Goal: Information Seeking & Learning: Check status

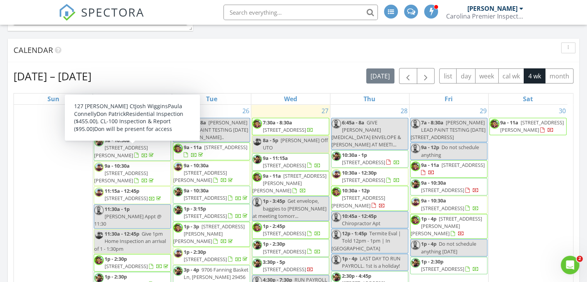
drag, startPoint x: 94, startPoint y: 151, endPoint x: 130, endPoint y: 152, distance: 36.3
click at [130, 152] on span "127 Manning Ct, Summerville 29485" at bounding box center [121, 151] width 54 height 14
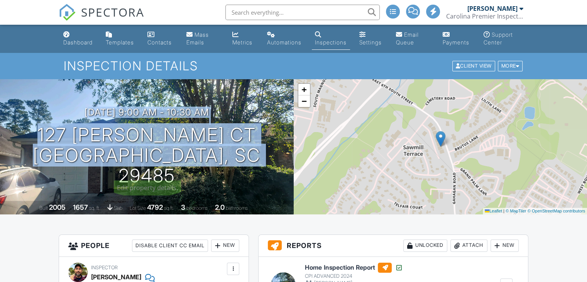
drag, startPoint x: 172, startPoint y: 152, endPoint x: 286, endPoint y: 170, distance: 115.3
click at [286, 170] on div "08/25/2025 9:00 am - 10:30 am 127 Manning Ct Summerville, SC 29485" at bounding box center [147, 146] width 294 height 79
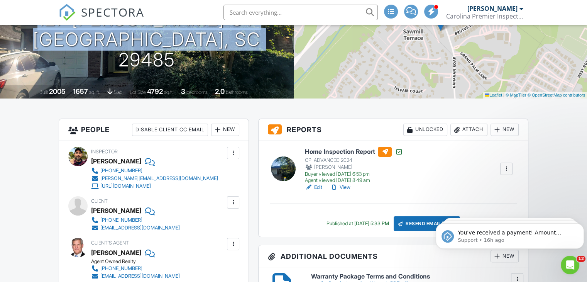
scroll to position [154, 0]
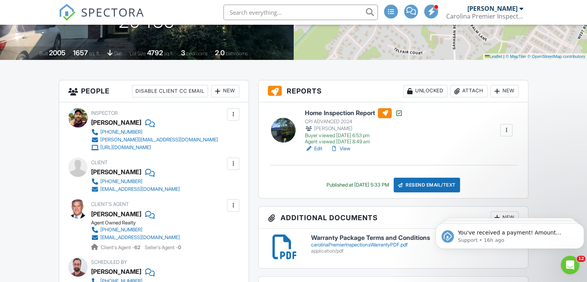
click at [349, 146] on link "View" at bounding box center [340, 149] width 20 height 8
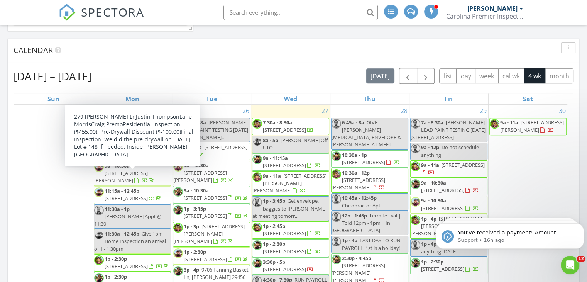
drag, startPoint x: 141, startPoint y: 168, endPoint x: 137, endPoint y: 175, distance: 7.4
click at [137, 175] on span "279 Darby Mdw Ln, Ridgeville 29472" at bounding box center [121, 176] width 54 height 14
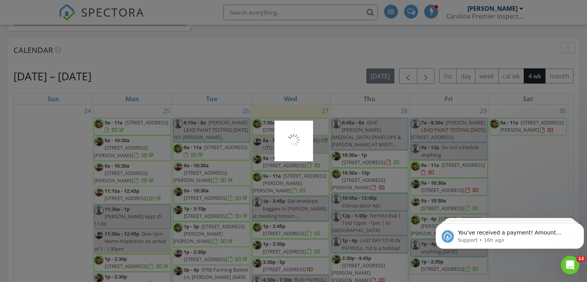
click at [137, 175] on div at bounding box center [293, 141] width 587 height 282
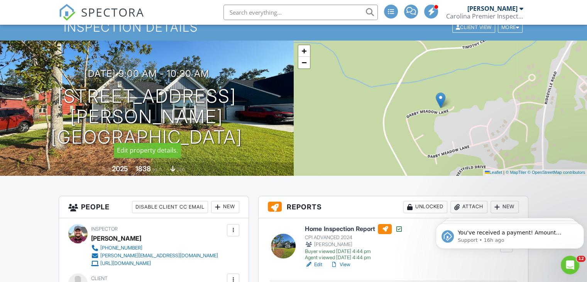
drag, startPoint x: 269, startPoint y: 130, endPoint x: 66, endPoint y: 92, distance: 205.8
click at [66, 92] on div "08/25/2025 9:00 am - 10:30 am 279 Darby Mdw Ln Ridgeville, SC 29472" at bounding box center [147, 107] width 294 height 79
copy div "08/25/2025 9:00 am - 10:30 am 279 Darby Mdw Ln Ridgeville, SC 29472"
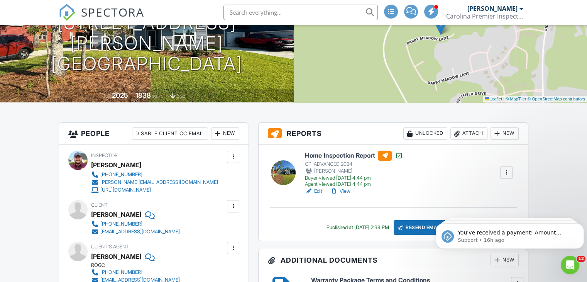
scroll to position [116, 0]
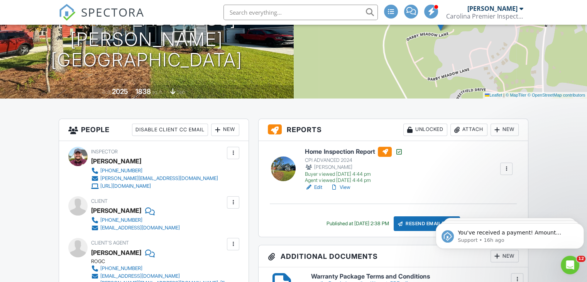
click at [343, 186] on link "View" at bounding box center [340, 187] width 20 height 8
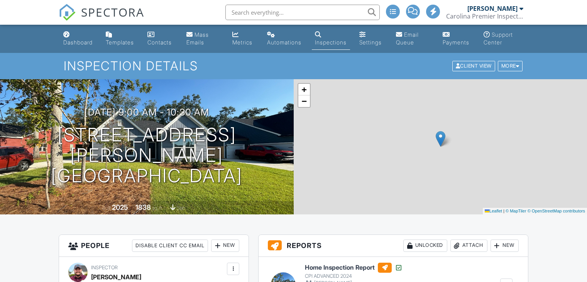
scroll to position [116, 0]
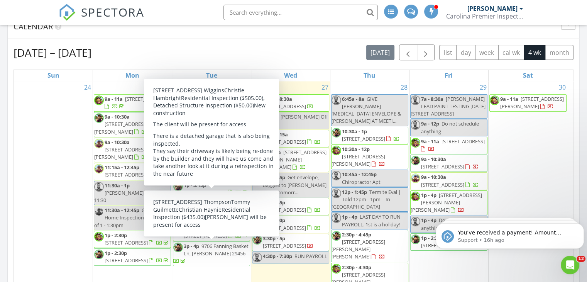
scroll to position [328, 0]
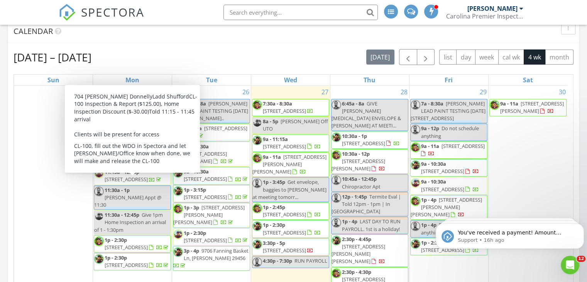
click at [131, 183] on span "704 Kilarney Dr, Summerville 29483" at bounding box center [126, 179] width 43 height 7
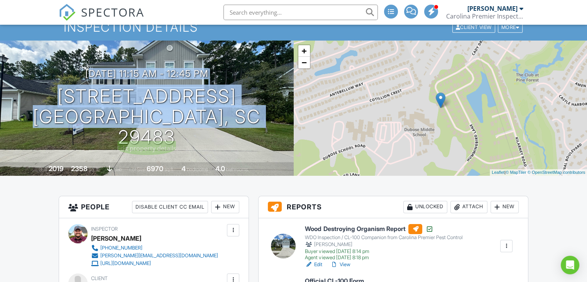
drag, startPoint x: 278, startPoint y: 128, endPoint x: 57, endPoint y: 80, distance: 226.0
click at [57, 80] on div "[DATE] 11:15 am - 12:45 pm [STREET_ADDRESS] [GEOGRAPHIC_DATA], SC 29483" at bounding box center [147, 107] width 294 height 79
copy div "08/25/2025 11:15 am - 12:45 pm 704 Kilarney Dr Summerville, SC 29483"
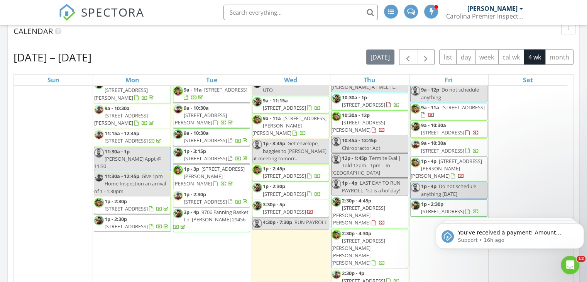
scroll to position [77, 0]
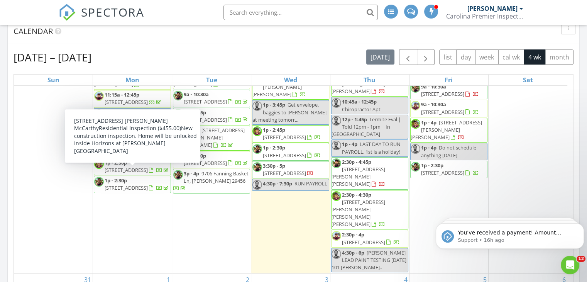
click at [134, 173] on span "1016 Sagegrass Street, Summerville 29485" at bounding box center [126, 169] width 43 height 7
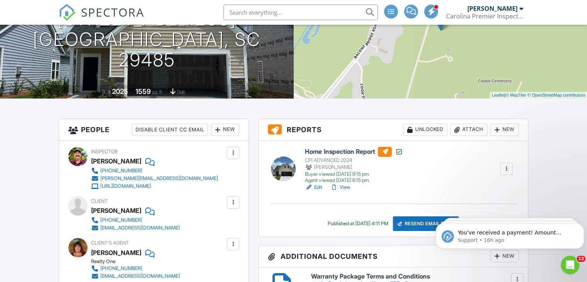
scroll to position [39, 0]
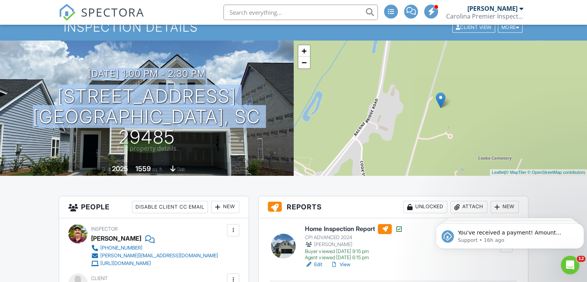
drag, startPoint x: 276, startPoint y: 130, endPoint x: 51, endPoint y: 84, distance: 230.5
click at [51, 84] on div "08/25/2025 1:00 pm - 2:30 pm 1016 Sagegrass Street Summerville, SC 29485" at bounding box center [147, 107] width 294 height 79
copy div "08/25/2025 1:00 pm - 2:30 pm 1016 Sagegrass Street Summerville, SC 29485"
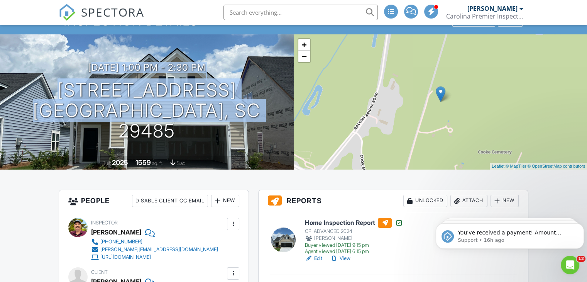
scroll to position [116, 0]
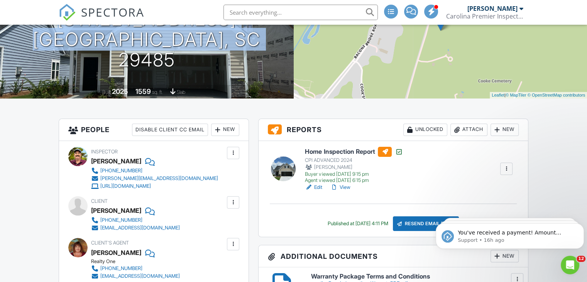
click at [347, 184] on link "View" at bounding box center [340, 187] width 20 height 8
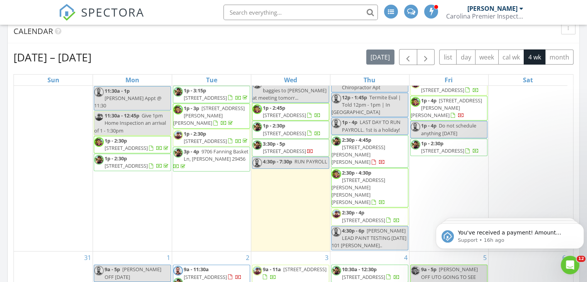
scroll to position [116, 0]
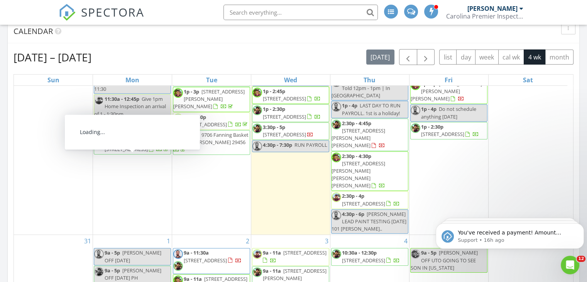
click at [136, 152] on span "[STREET_ADDRESS]" at bounding box center [126, 149] width 43 height 7
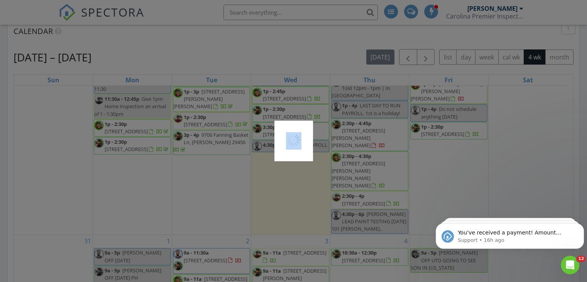
click at [136, 161] on div at bounding box center [293, 141] width 587 height 282
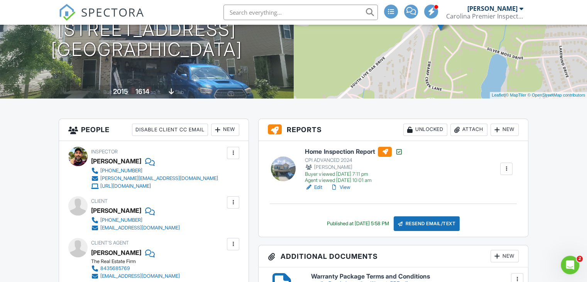
click at [350, 189] on link "View" at bounding box center [340, 187] width 20 height 8
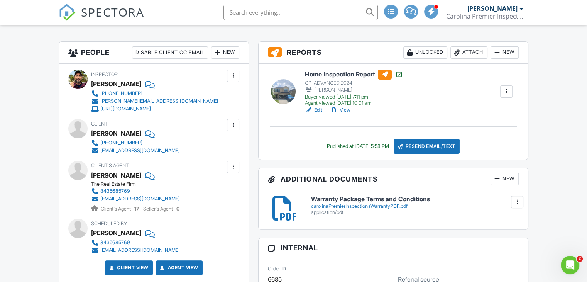
click at [348, 110] on link "View" at bounding box center [340, 110] width 20 height 8
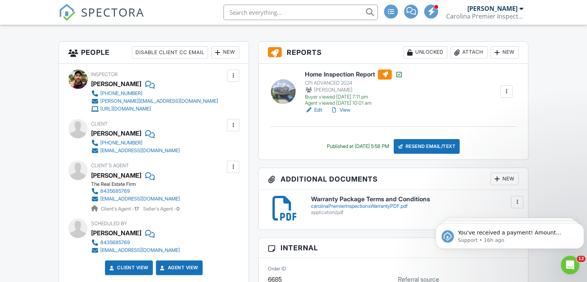
click at [343, 109] on link "View" at bounding box center [340, 110] width 20 height 8
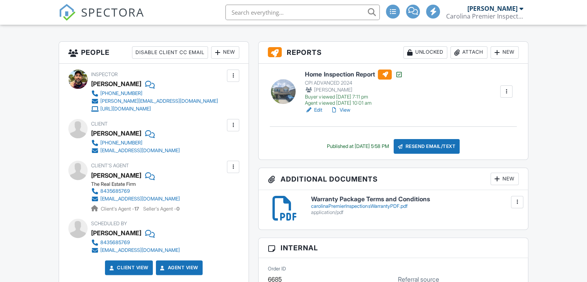
scroll to position [193, 0]
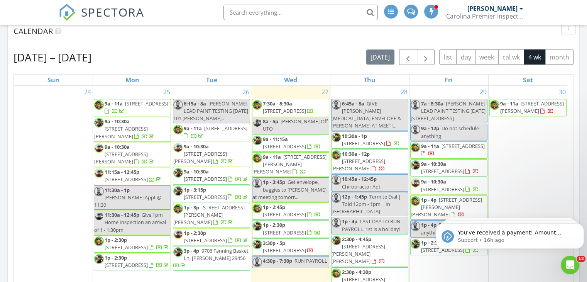
click at [215, 132] on span "1262 Camelot Dr , Charleston 29407" at bounding box center [225, 128] width 43 height 7
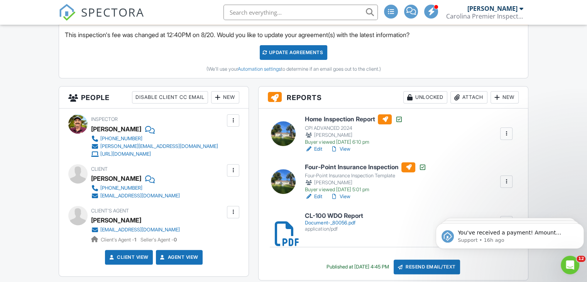
scroll to position [232, 0]
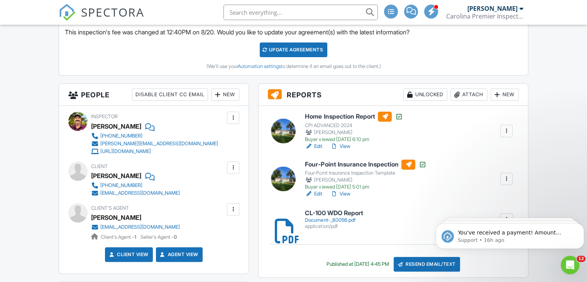
click at [343, 144] on link "View" at bounding box center [340, 146] width 20 height 8
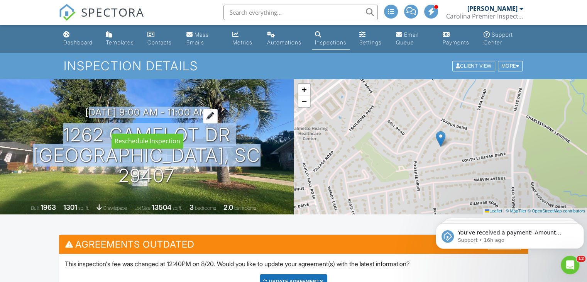
drag, startPoint x: 259, startPoint y: 162, endPoint x: 74, endPoint y: 118, distance: 190.8
click at [74, 118] on div "08/26/2025 9:00 am - 11:00 am 1262 Camelot Dr Charleston, SC 29407" at bounding box center [147, 146] width 294 height 79
copy div "08/26/2025 9:00 am - 11:00 am 1262 Camelot Dr Charleston, SC 29407"
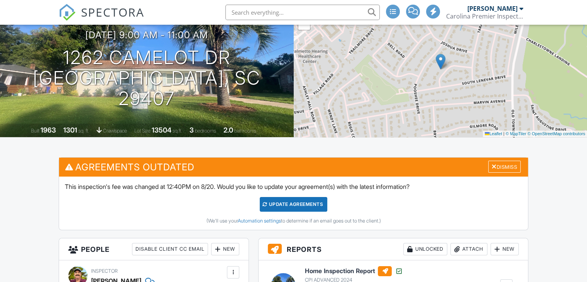
scroll to position [77, 0]
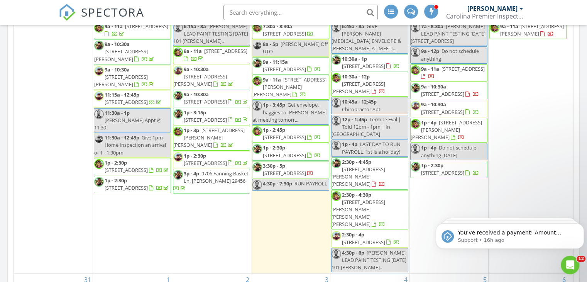
scroll to position [366, 0]
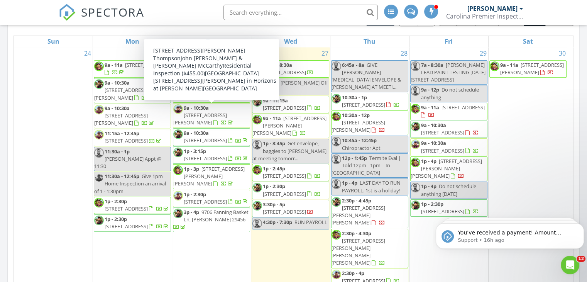
click at [222, 114] on span "102 Barker Street, Summerville 29486" at bounding box center [200, 119] width 54 height 14
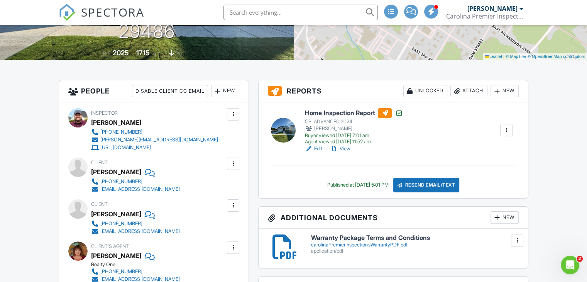
click at [348, 147] on link "View" at bounding box center [340, 149] width 20 height 8
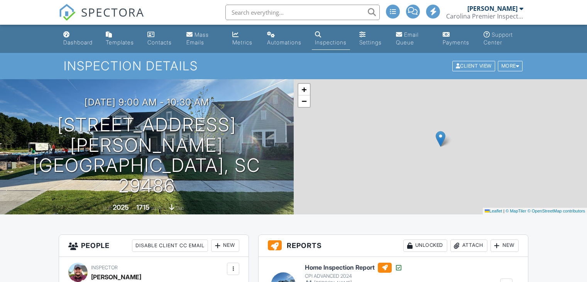
scroll to position [154, 0]
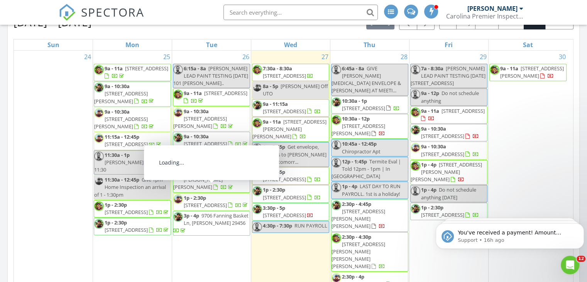
click at [205, 186] on span "[STREET_ADDRESS][PERSON_NAME][PERSON_NAME]" at bounding box center [208, 180] width 71 height 22
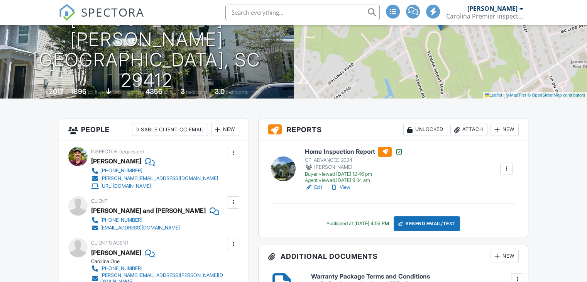
click at [348, 188] on link "View" at bounding box center [340, 187] width 20 height 8
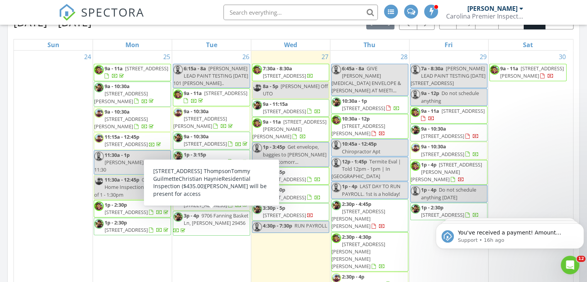
drag, startPoint x: 220, startPoint y: 207, endPoint x: 221, endPoint y: 214, distance: 7.3
click at [221, 208] on span "5095 Westview St, North Charleston 29418" at bounding box center [205, 205] width 43 height 7
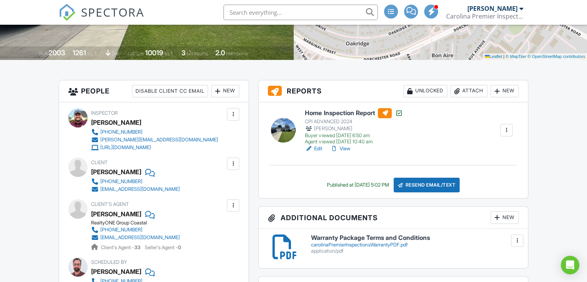
click at [344, 149] on link "View" at bounding box center [340, 149] width 20 height 8
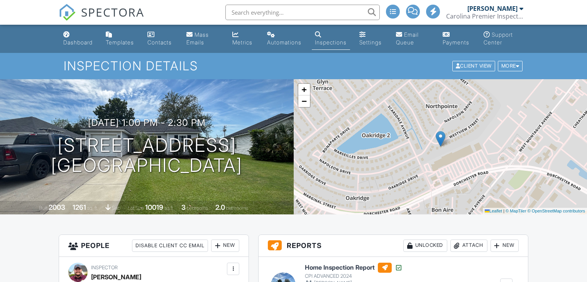
click at [47, 117] on div "08/26/2025 1:00 pm - 2:30 pm 5095 Westview St North Charleston, SC 29418" at bounding box center [147, 146] width 294 height 58
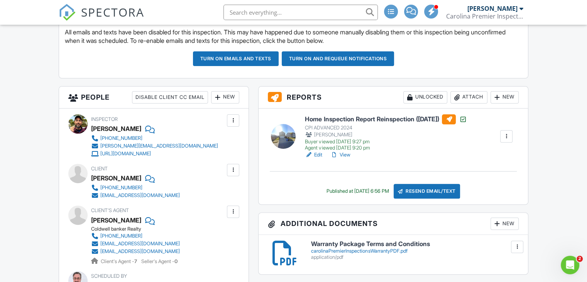
click at [344, 154] on link "View" at bounding box center [340, 155] width 20 height 8
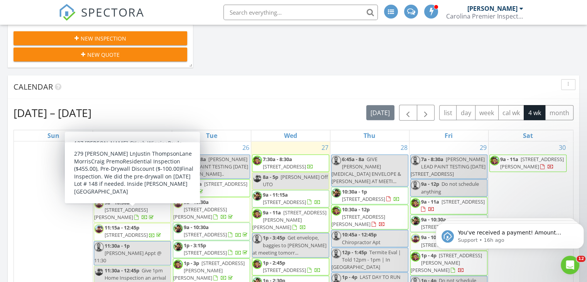
scroll to position [286, 0]
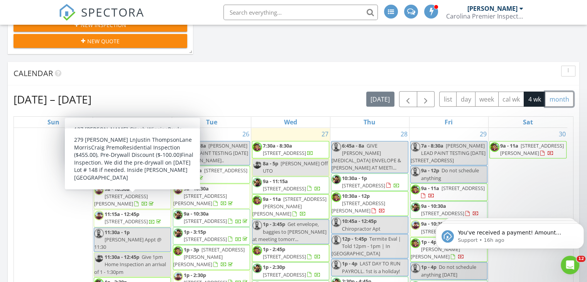
click at [553, 100] on button "month" at bounding box center [559, 98] width 29 height 15
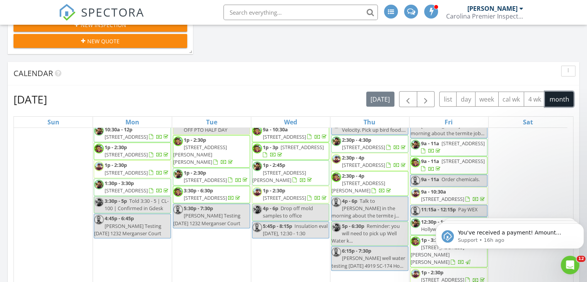
scroll to position [463, 0]
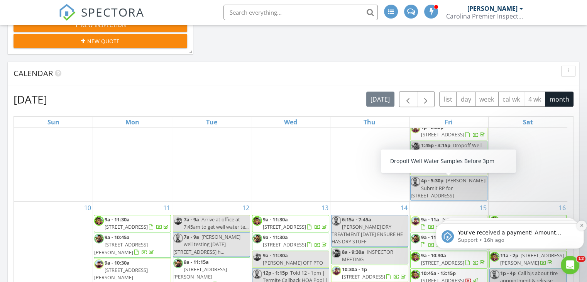
click at [580, 225] on icon "Dismiss notification" at bounding box center [582, 225] width 4 height 4
click at [580, 225] on icon "Dismiss notification" at bounding box center [581, 225] width 3 height 3
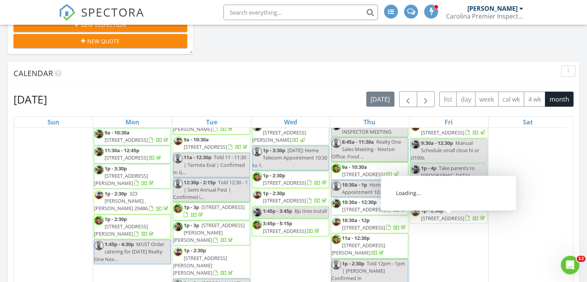
scroll to position [811, 0]
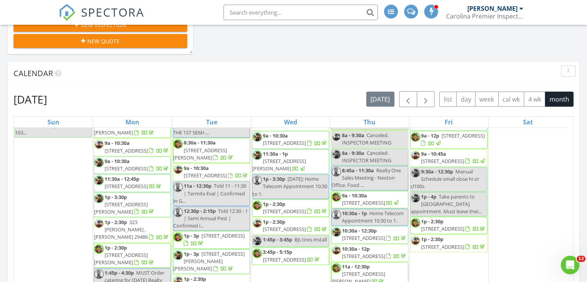
click at [443, 139] on span "1703 Crab Bank Dr , Mount Pleasant 29466" at bounding box center [463, 135] width 43 height 7
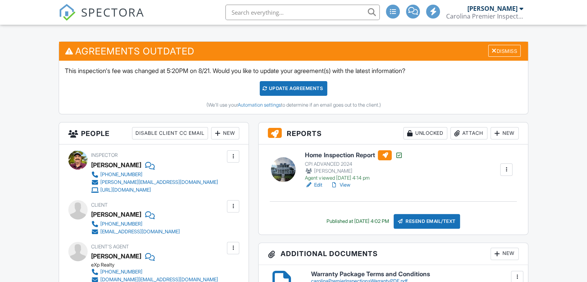
click at [338, 184] on div at bounding box center [334, 185] width 8 height 8
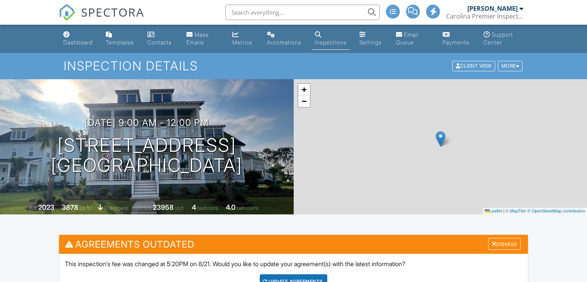
scroll to position [193, 0]
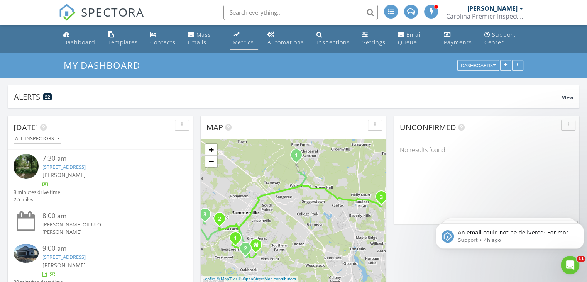
click at [234, 44] on div "Metrics" at bounding box center [243, 42] width 21 height 7
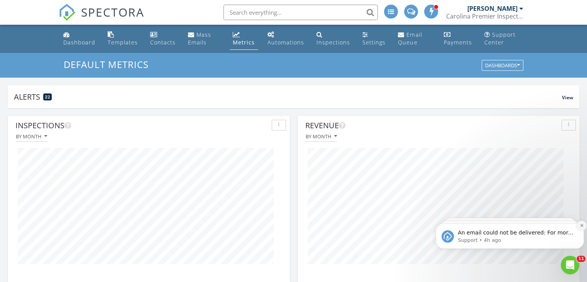
click at [580, 224] on icon "Dismiss notification" at bounding box center [582, 225] width 4 height 4
click at [580, 224] on icon "Dismiss notification" at bounding box center [581, 225] width 3 height 3
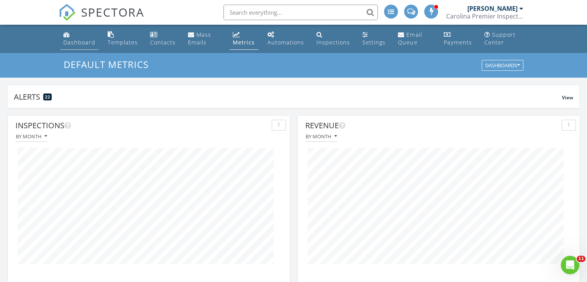
click at [64, 42] on div "Dashboard" at bounding box center [79, 42] width 32 height 7
